Goal: Task Accomplishment & Management: Manage account settings

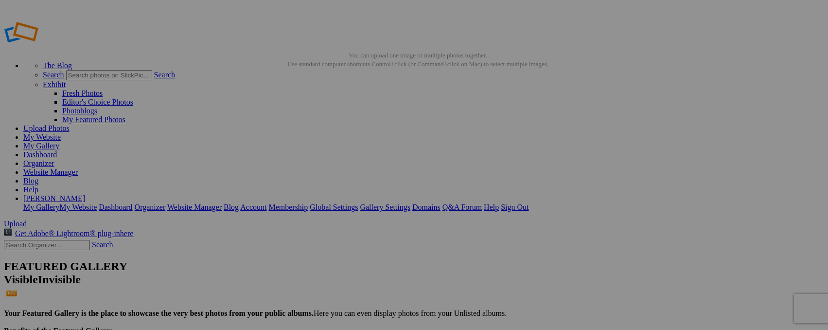
type input "Zimanga Lion"
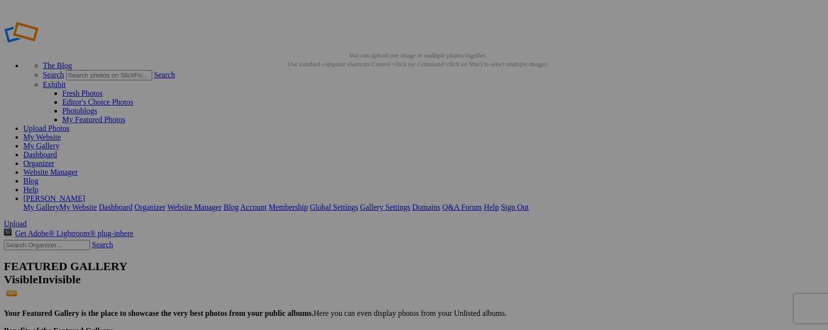
type input "_"
type input "White Rhinos"
type input "_"
type input "Zimanga Elephant"
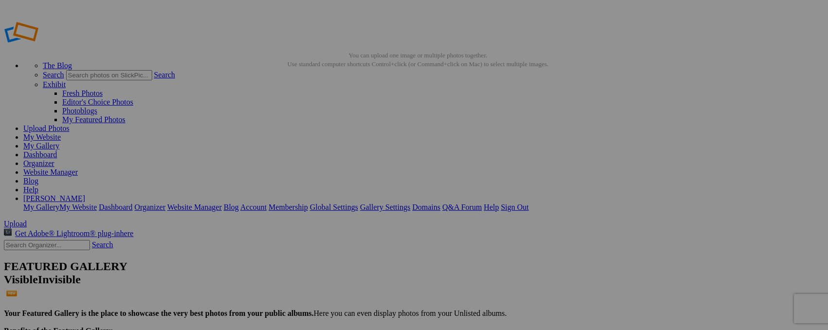
type input "_"
type input "Zimanga Lion"
type input "_"
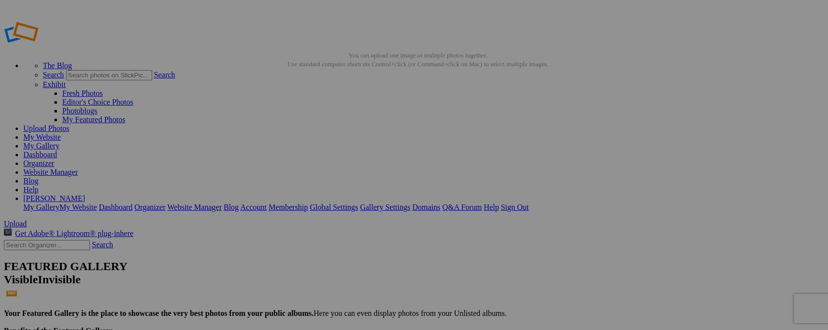
type input "Zimanga Lion"
type input "_"
type input "Zimanga Lion"
type input "High Key Giraffe"
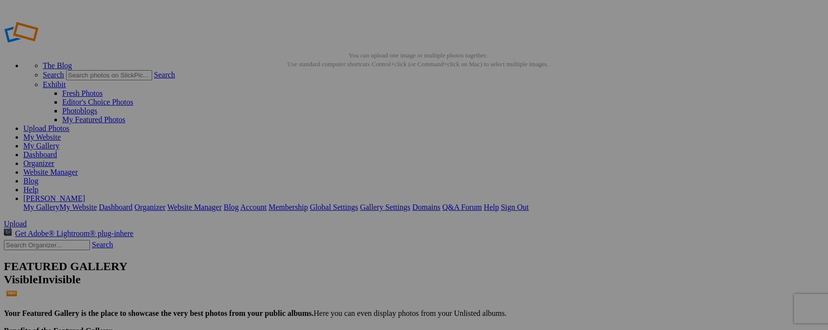
type input "_"
type input "w"
type input "White Rhino"
